Goal: Task Accomplishment & Management: Use online tool/utility

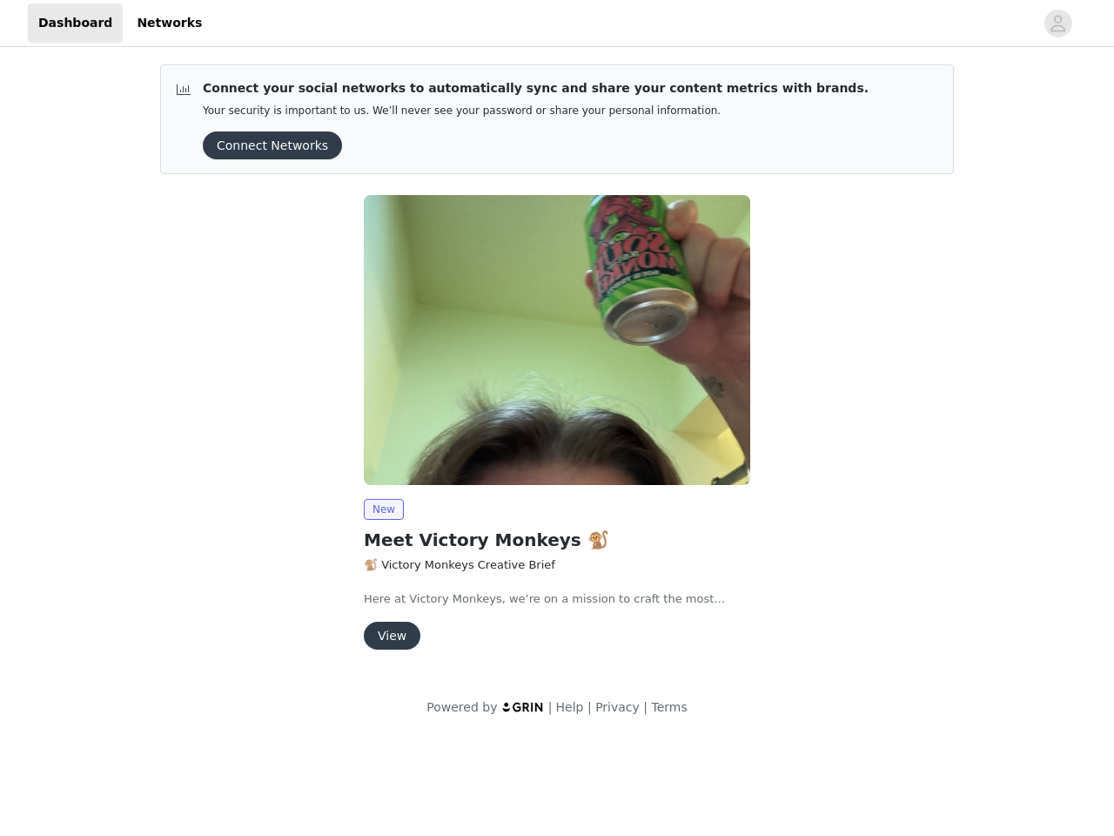
click at [557, 368] on img at bounding box center [557, 340] width 387 height 290
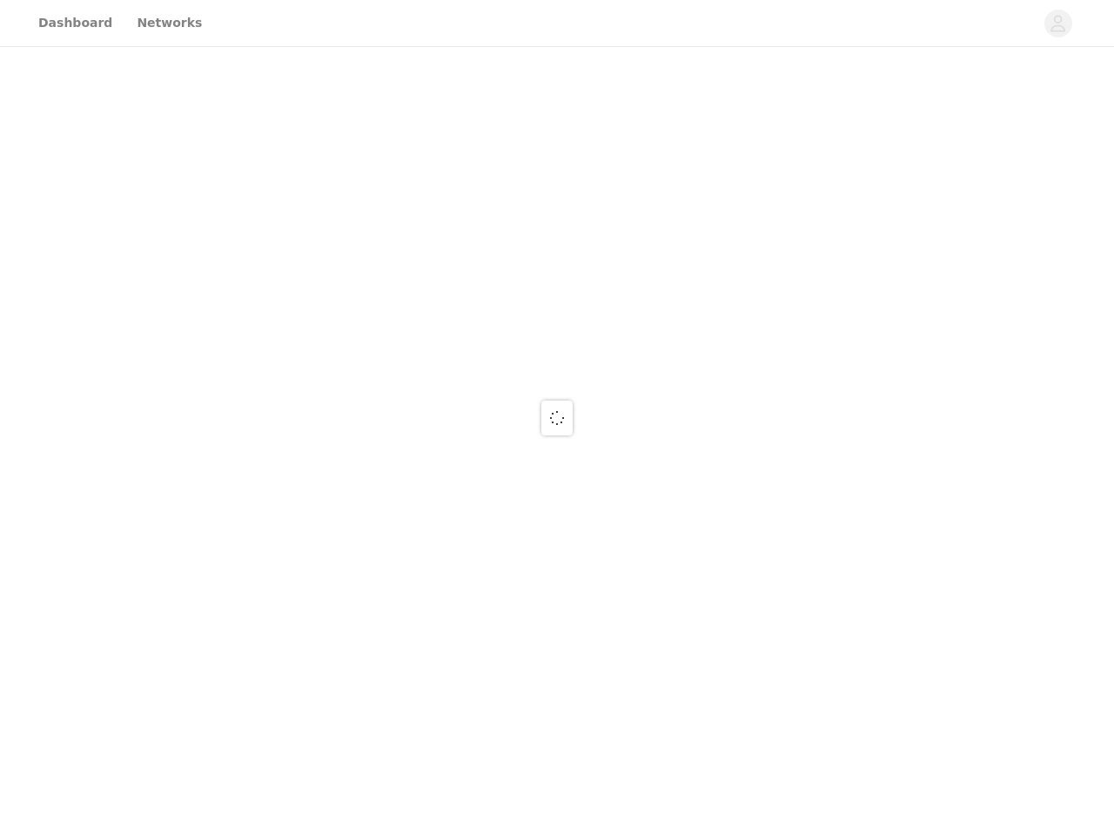
click at [1059, 24] on div at bounding box center [557, 418] width 1114 height 836
click at [266, 145] on div at bounding box center [557, 418] width 1114 height 836
click at [557, 340] on div at bounding box center [557, 418] width 1114 height 836
click at [383, 509] on div at bounding box center [557, 418] width 1114 height 836
